Goal: Check status: Check status

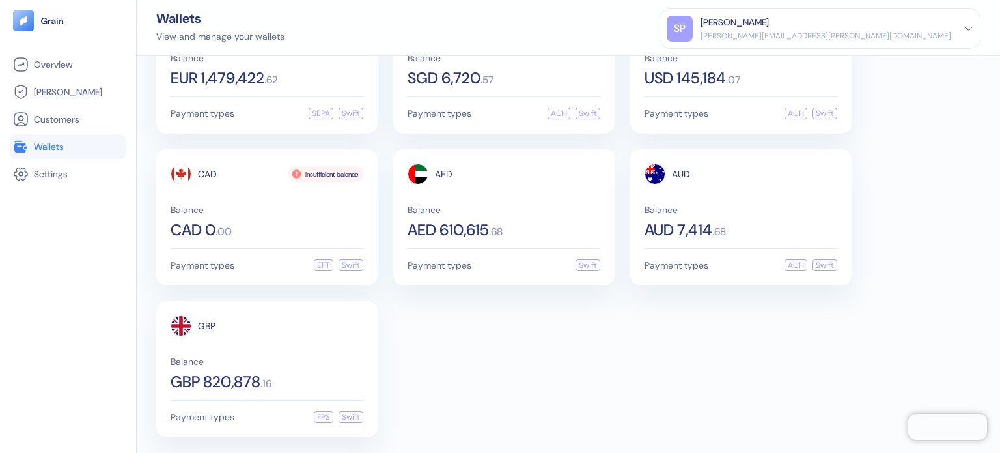
scroll to position [79, 0]
click at [479, 229] on span "AED 610,615" at bounding box center [448, 229] width 81 height 16
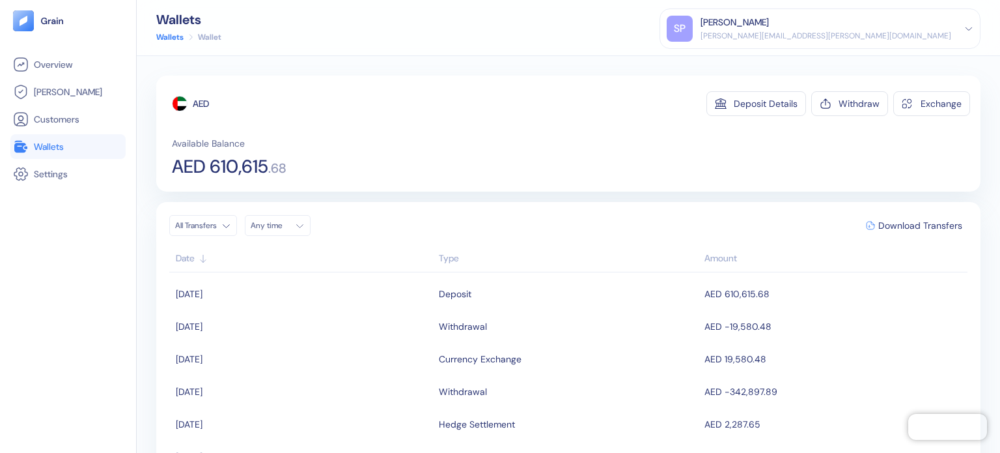
click at [81, 150] on link "Wallets" at bounding box center [68, 147] width 110 height 16
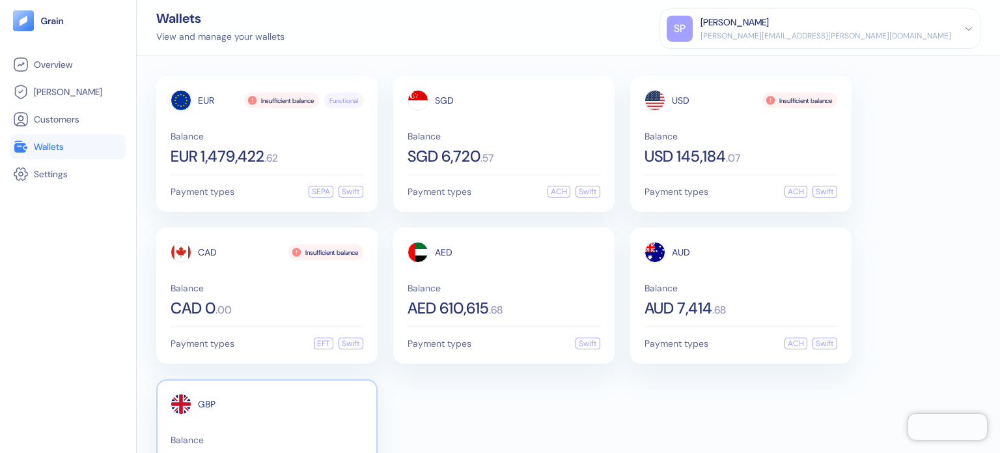
click at [202, 409] on div "GBP" at bounding box center [193, 403] width 45 height 21
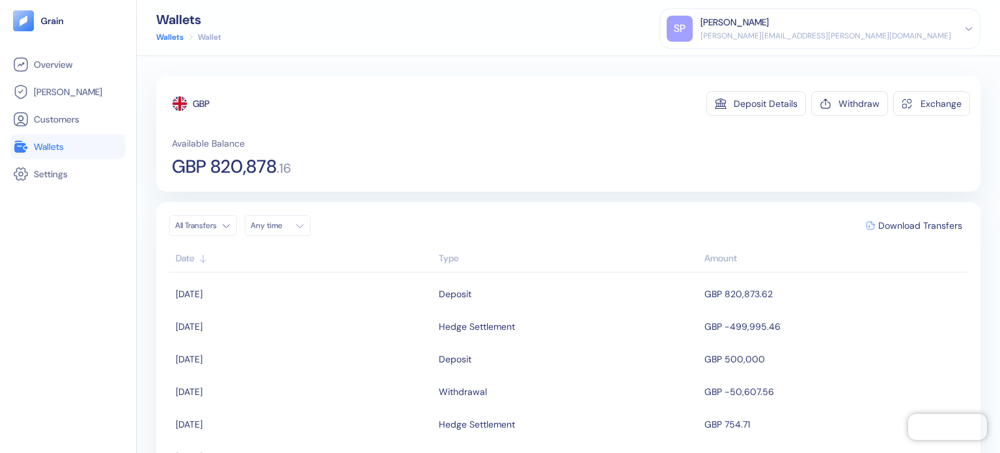
click at [80, 145] on link "Wallets" at bounding box center [68, 147] width 110 height 16
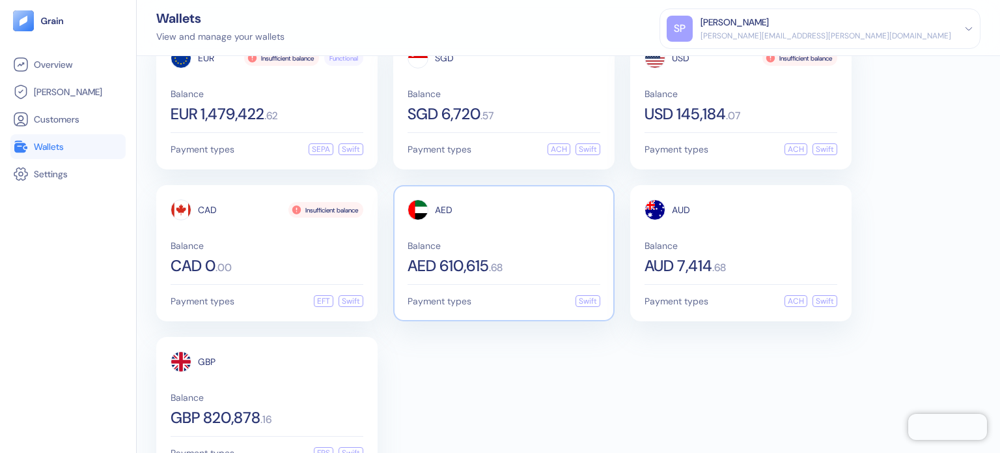
scroll to position [79, 0]
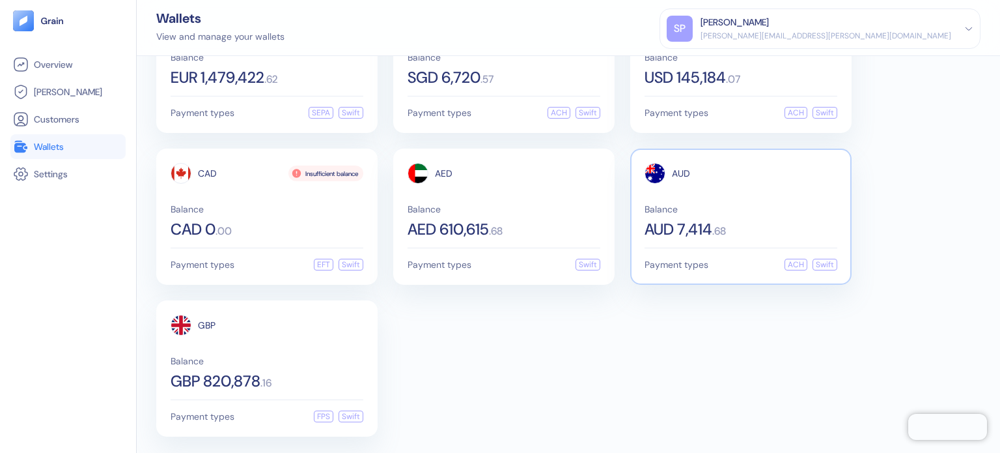
click at [695, 242] on div "AUD Balance AUD 7,414 . 68 Payment types ACH Swift" at bounding box center [740, 216] width 221 height 136
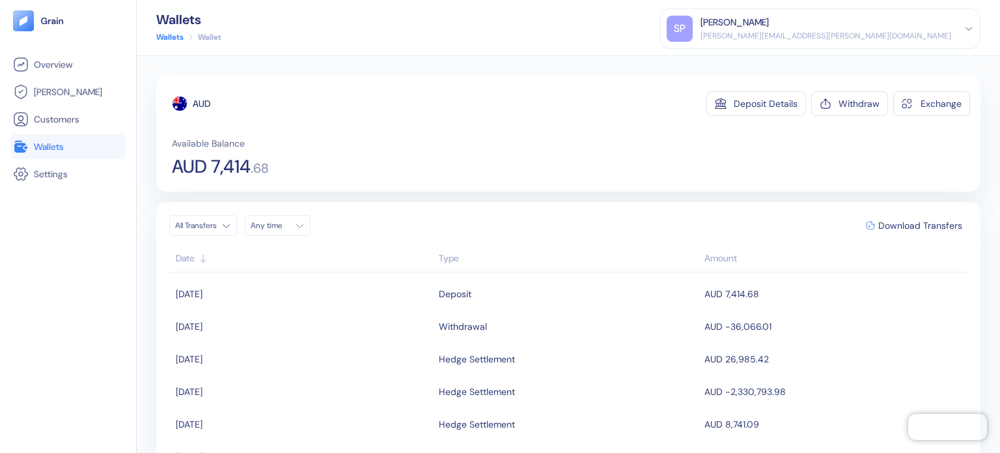
click at [79, 150] on link "Wallets" at bounding box center [68, 147] width 110 height 16
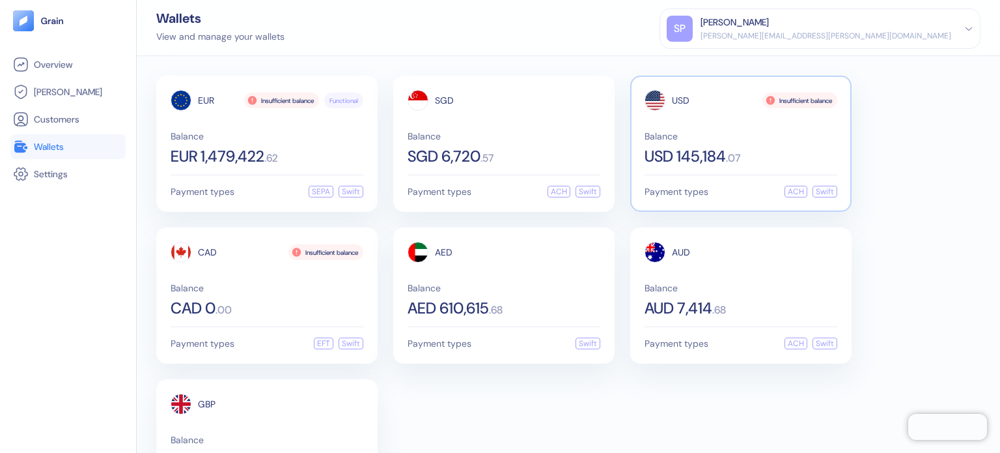
click at [718, 160] on span "USD 145,184" at bounding box center [685, 156] width 81 height 16
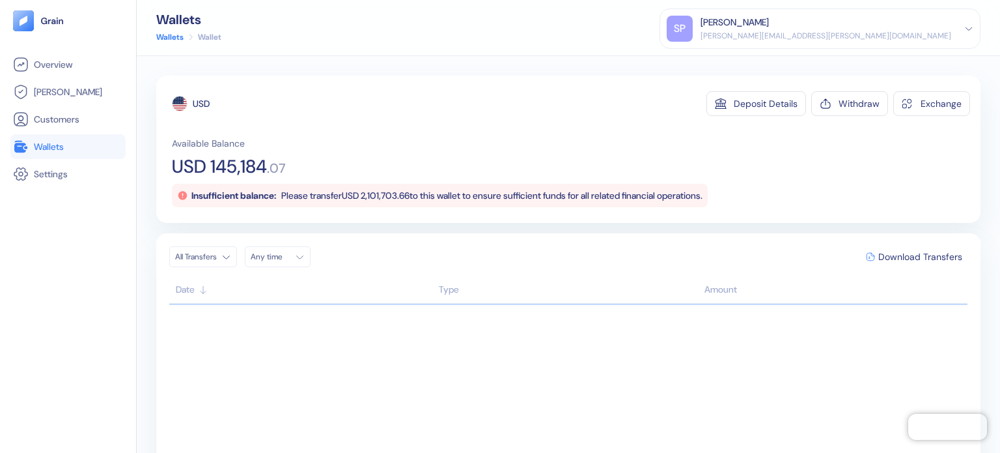
click at [65, 147] on link "Wallets" at bounding box center [68, 147] width 110 height 16
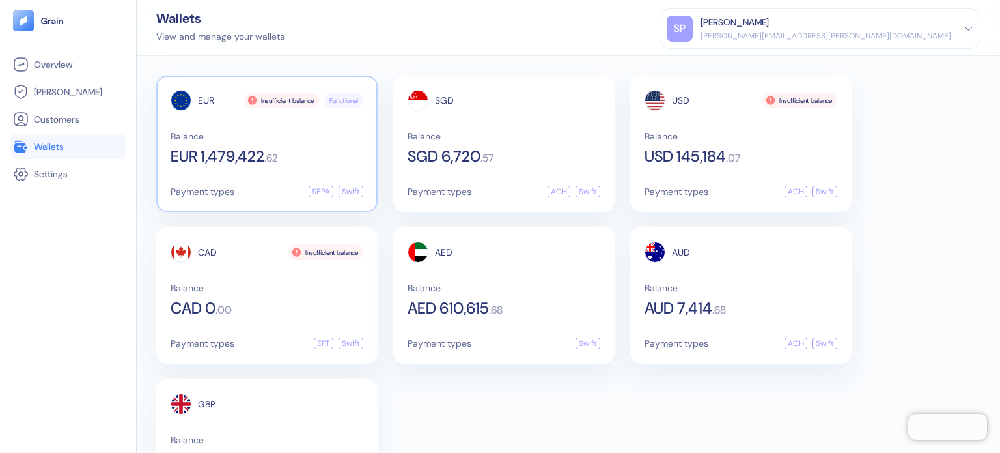
click at [321, 157] on div "EUR 1,479,422 . 62" at bounding box center [267, 156] width 193 height 16
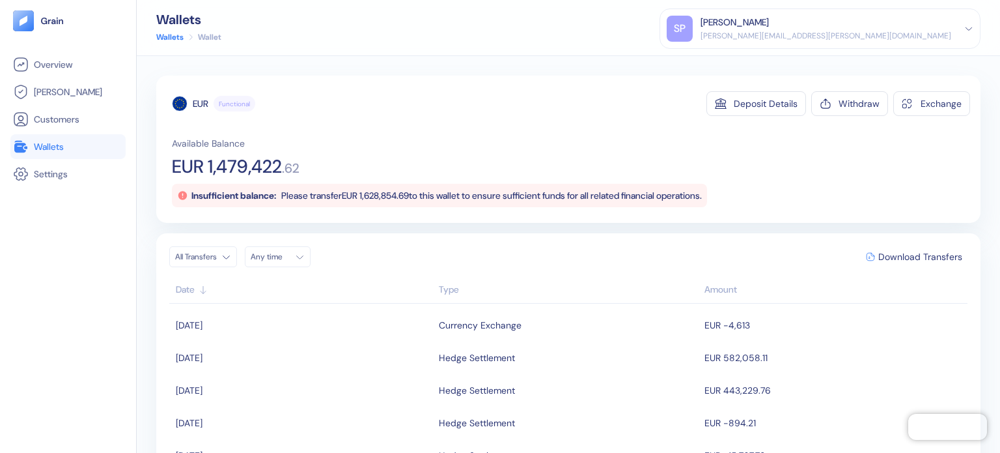
click at [59, 147] on span "Wallets" at bounding box center [49, 146] width 30 height 13
